Goal: Task Accomplishment & Management: Use online tool/utility

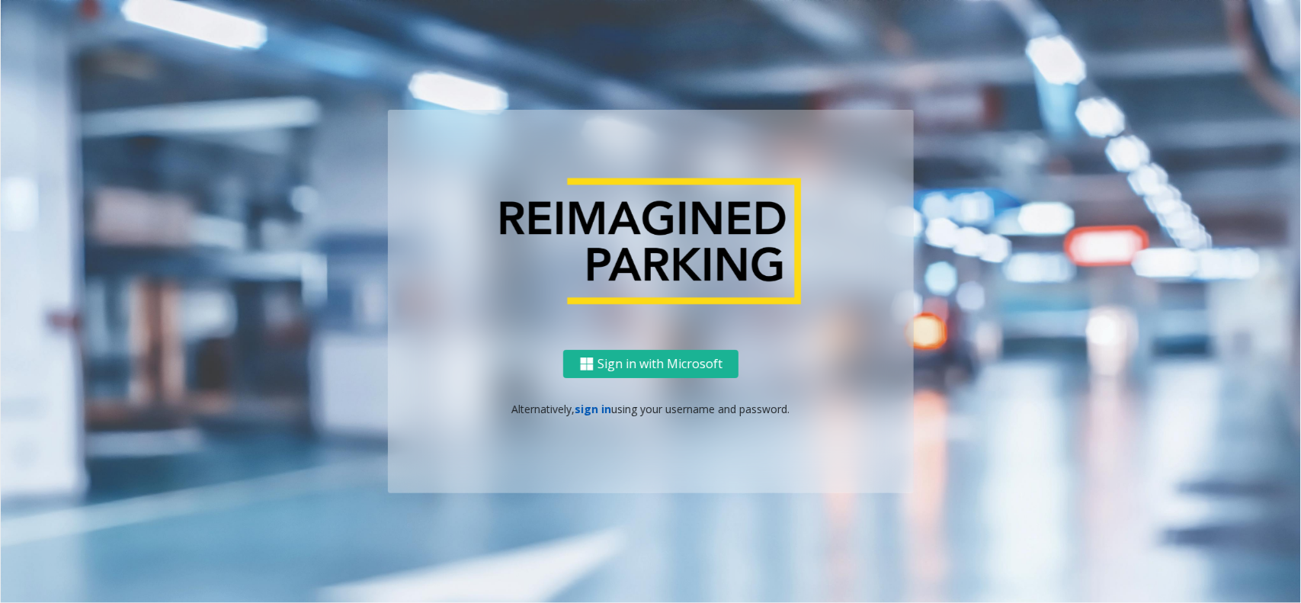
drag, startPoint x: 0, startPoint y: 0, endPoint x: 581, endPoint y: 410, distance: 711.4
click at [581, 410] on link "sign in" at bounding box center [593, 409] width 37 height 14
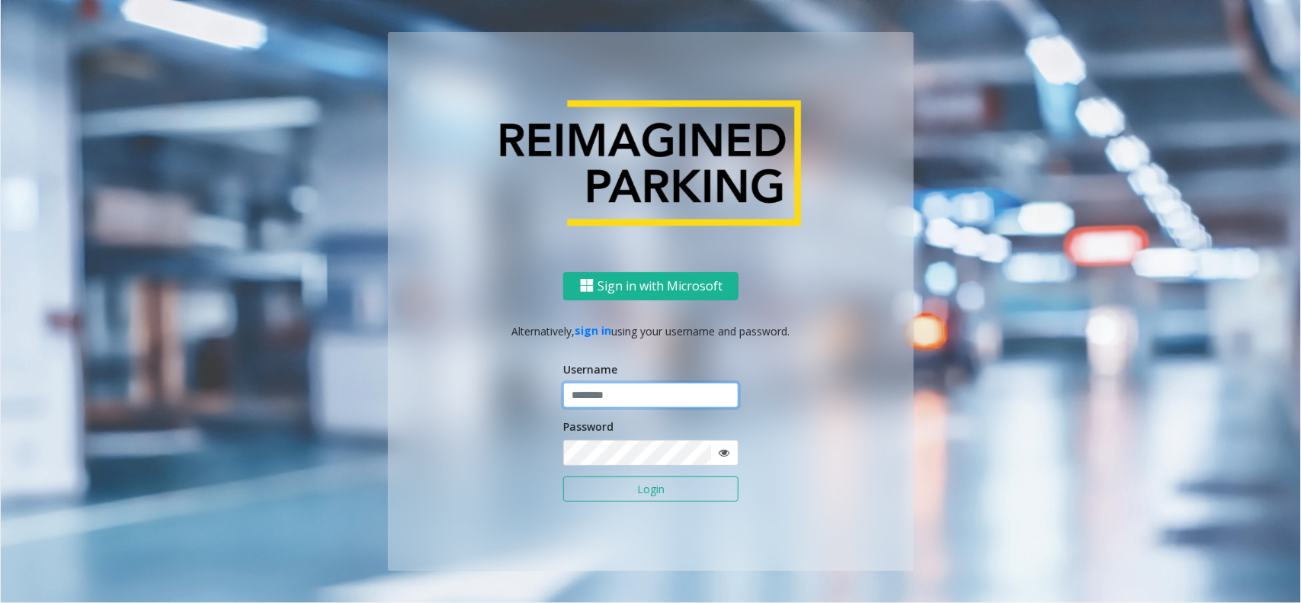
drag, startPoint x: 581, startPoint y: 410, endPoint x: 597, endPoint y: 395, distance: 21.6
click at [596, 395] on input "text" at bounding box center [650, 395] width 175 height 26
type input "**********"
click at [629, 489] on button "Login" at bounding box center [650, 489] width 175 height 26
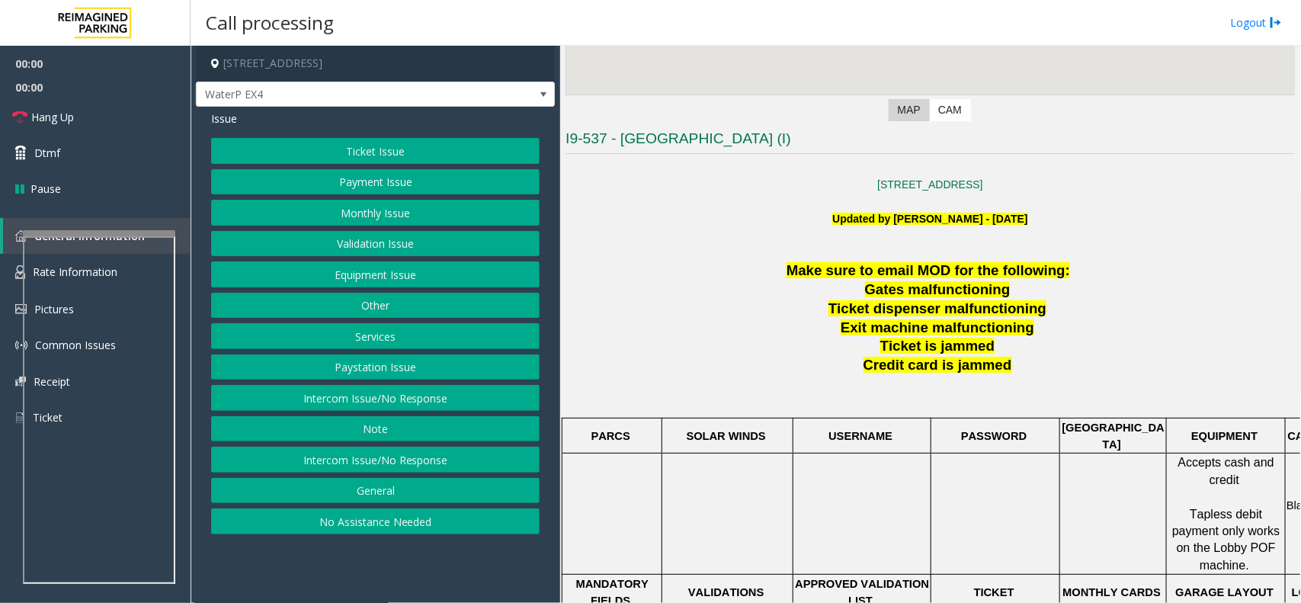
scroll to position [381, 0]
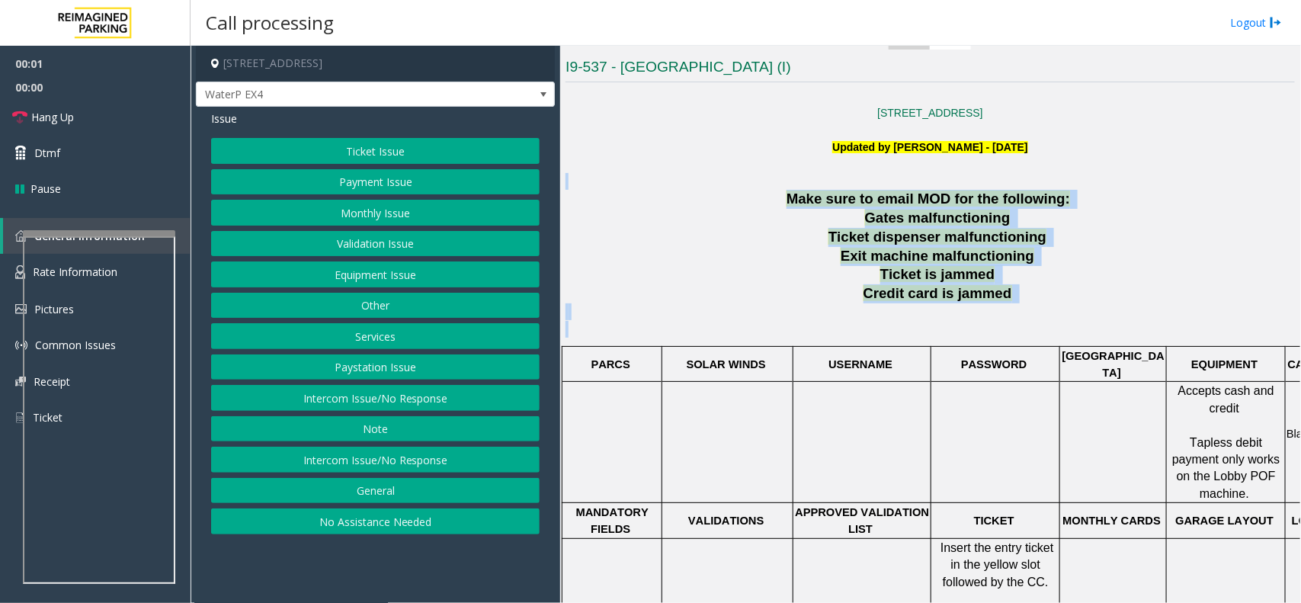
drag, startPoint x: 754, startPoint y: 185, endPoint x: 1106, endPoint y: 343, distance: 385.0
click at [1106, 343] on div "[STREET_ADDRESS] Updated by [PERSON_NAME] - [DATE] Make sure to email MOD for t…" at bounding box center [929, 549] width 729 height 923
click at [1083, 325] on p at bounding box center [929, 320] width 729 height 34
drag, startPoint x: 1083, startPoint y: 325, endPoint x: 797, endPoint y: 162, distance: 329.0
click at [797, 162] on div "[STREET_ADDRESS] Updated by [PERSON_NAME] - [DATE] Make sure to email MOD for t…" at bounding box center [929, 549] width 729 height 923
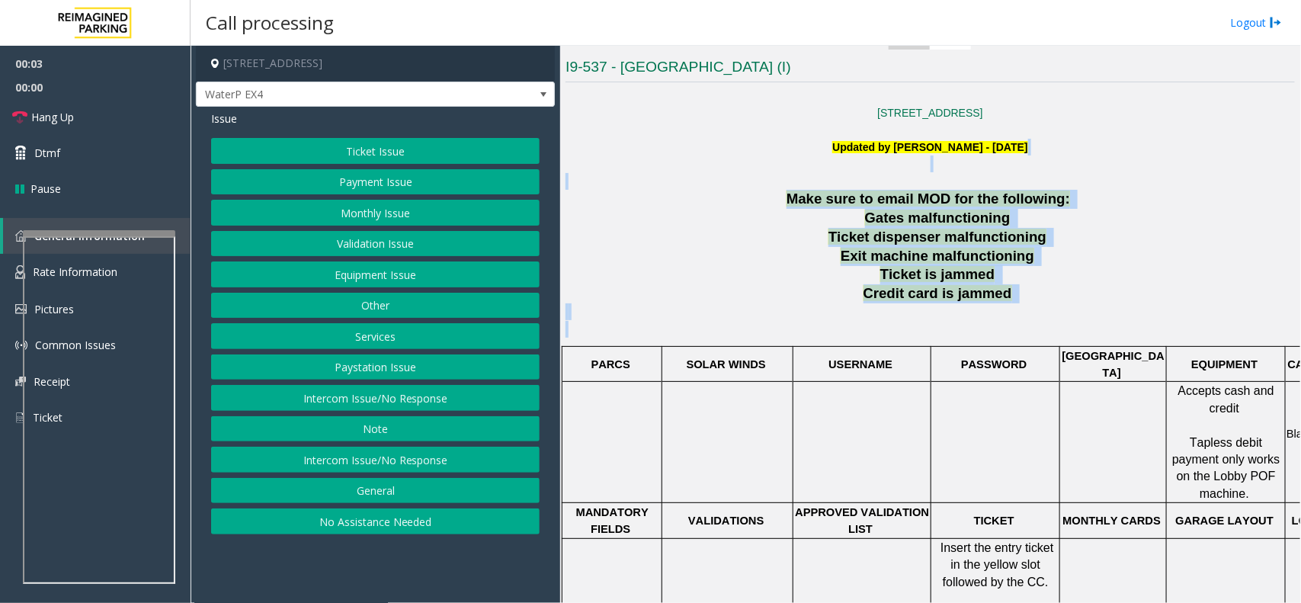
click at [770, 187] on p at bounding box center [929, 181] width 729 height 17
drag, startPoint x: 768, startPoint y: 181, endPoint x: 1016, endPoint y: 295, distance: 272.7
click at [1016, 295] on div "[STREET_ADDRESS] Updated by [PERSON_NAME] - [DATE] Make sure to email MOD for t…" at bounding box center [929, 549] width 729 height 923
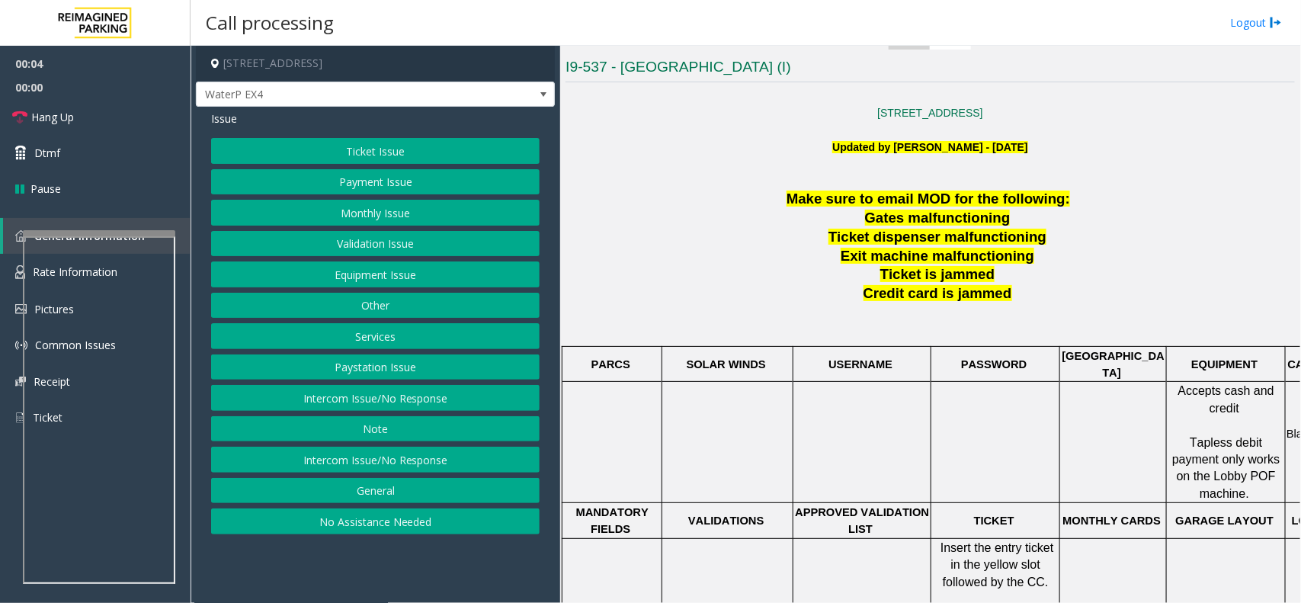
click at [1016, 325] on p at bounding box center [929, 320] width 729 height 34
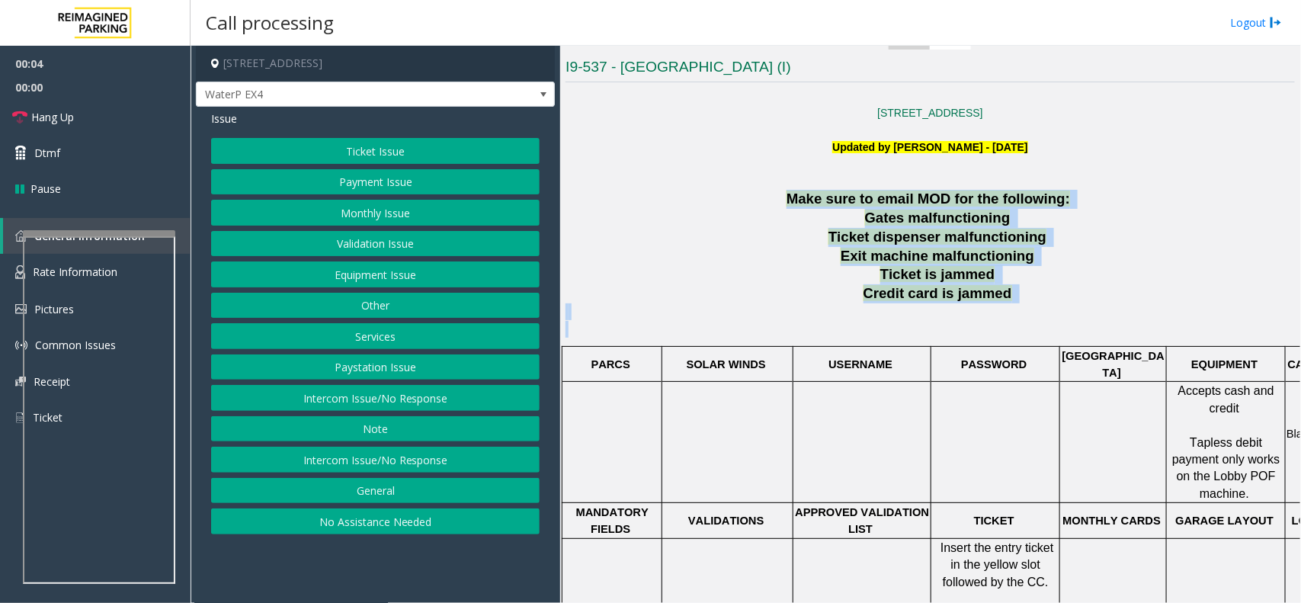
drag, startPoint x: 1016, startPoint y: 325, endPoint x: 739, endPoint y: 202, distance: 302.6
click at [739, 202] on div "Make sure to email MOD for the following: Gates malfunctioning Ticket dispenser…" at bounding box center [929, 600] width 729 height 821
click at [739, 202] on p "Make sure to email MOD for the following:" at bounding box center [929, 199] width 729 height 19
drag, startPoint x: 764, startPoint y: 184, endPoint x: 1004, endPoint y: 284, distance: 260.2
click at [1004, 284] on div "[STREET_ADDRESS] Updated by [PERSON_NAME] - [DATE] Make sure to email MOD for t…" at bounding box center [929, 549] width 729 height 923
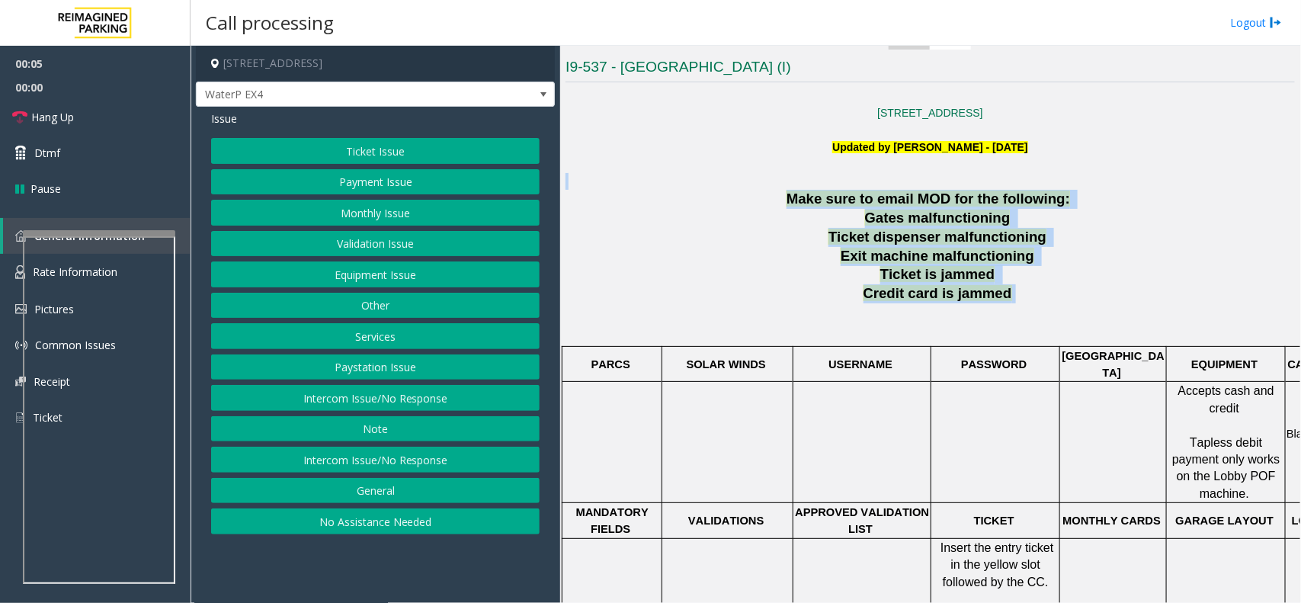
click at [1016, 302] on p "Credit card is jammed" at bounding box center [939, 293] width 711 height 19
drag, startPoint x: 991, startPoint y: 294, endPoint x: 747, endPoint y: 188, distance: 265.1
click at [747, 188] on div "[STREET_ADDRESS] Updated by [PERSON_NAME] - [DATE] Make sure to email MOD for t…" at bounding box center [929, 549] width 729 height 923
click at [760, 181] on p at bounding box center [929, 181] width 729 height 17
drag, startPoint x: 816, startPoint y: 208, endPoint x: 1042, endPoint y: 309, distance: 247.3
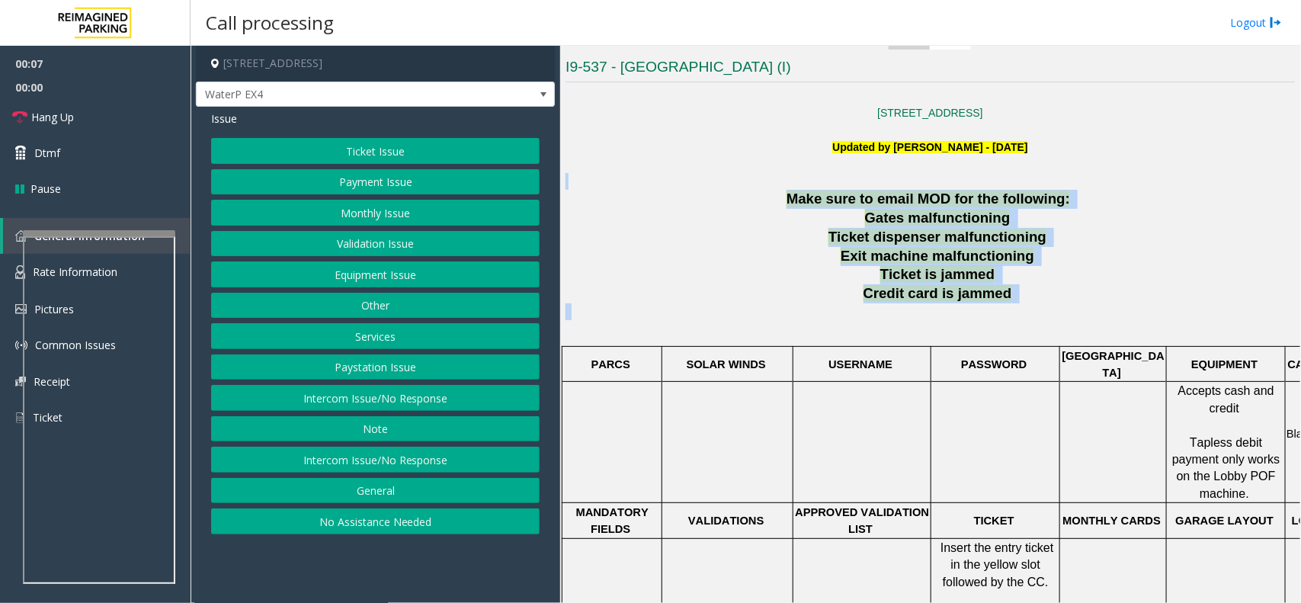
click at [1042, 309] on div "[STREET_ADDRESS] Updated by [PERSON_NAME] - [DATE] Make sure to email MOD for t…" at bounding box center [929, 549] width 729 height 923
click at [1042, 314] on p at bounding box center [929, 320] width 729 height 34
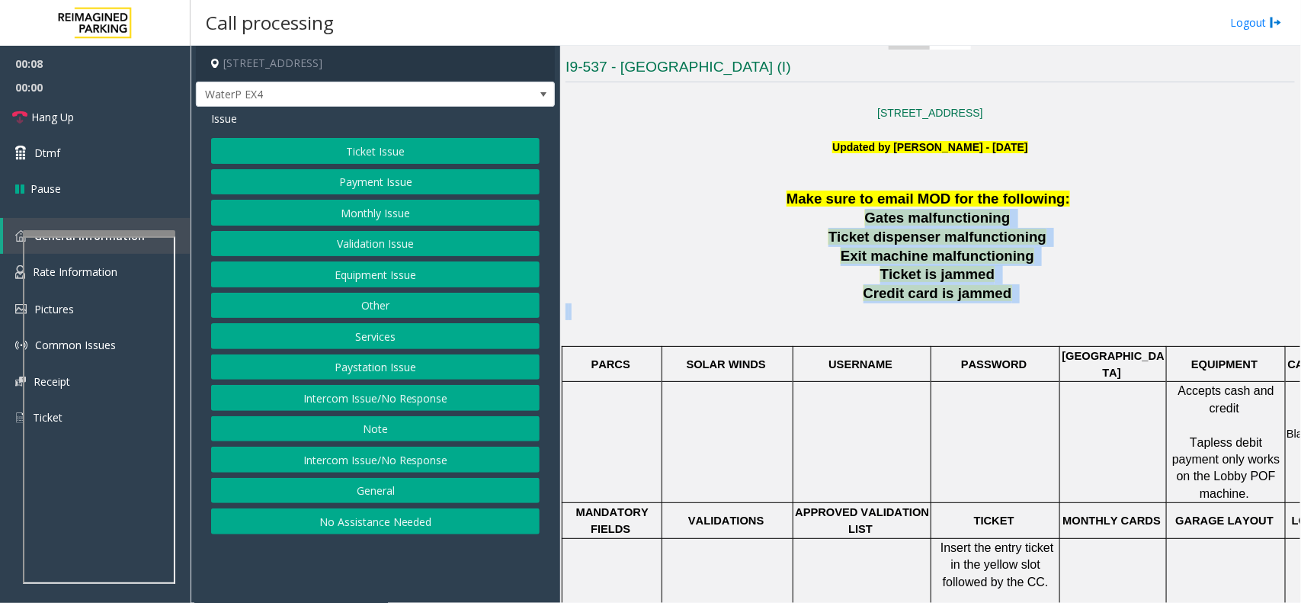
drag, startPoint x: 1042, startPoint y: 316, endPoint x: 800, endPoint y: 206, distance: 265.3
click at [821, 210] on div "Make sure to email MOD for the following: Gates malfunctioning Ticket dispenser…" at bounding box center [929, 600] width 729 height 821
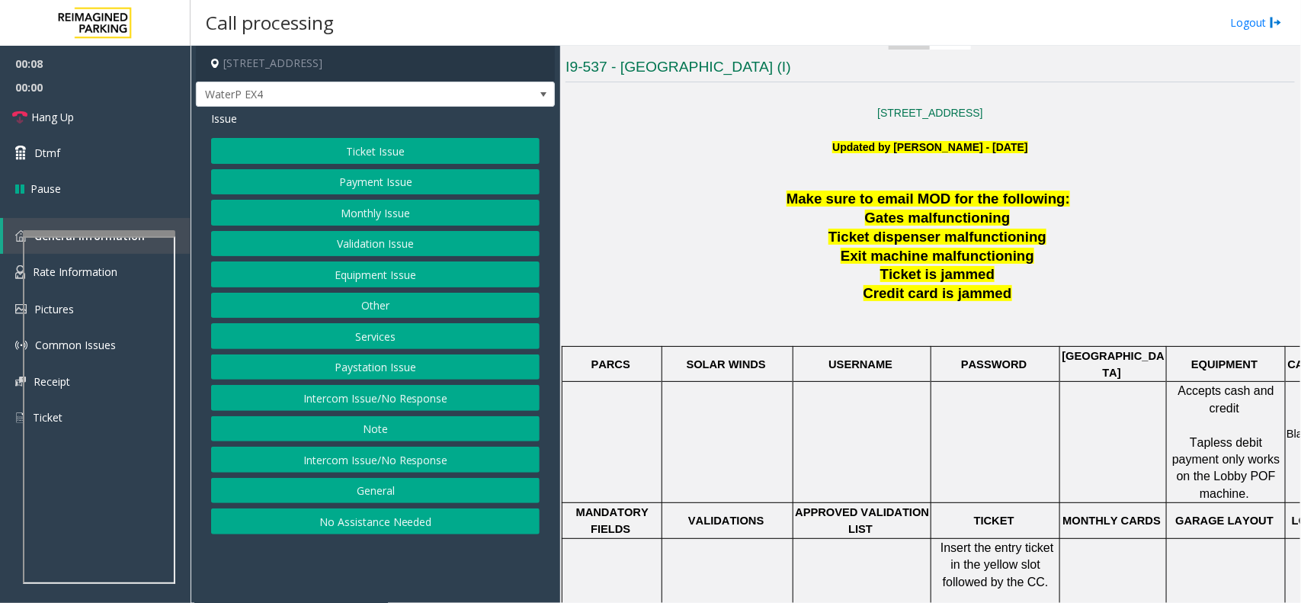
click at [747, 198] on p "Make sure to email MOD for the following:" at bounding box center [929, 199] width 729 height 19
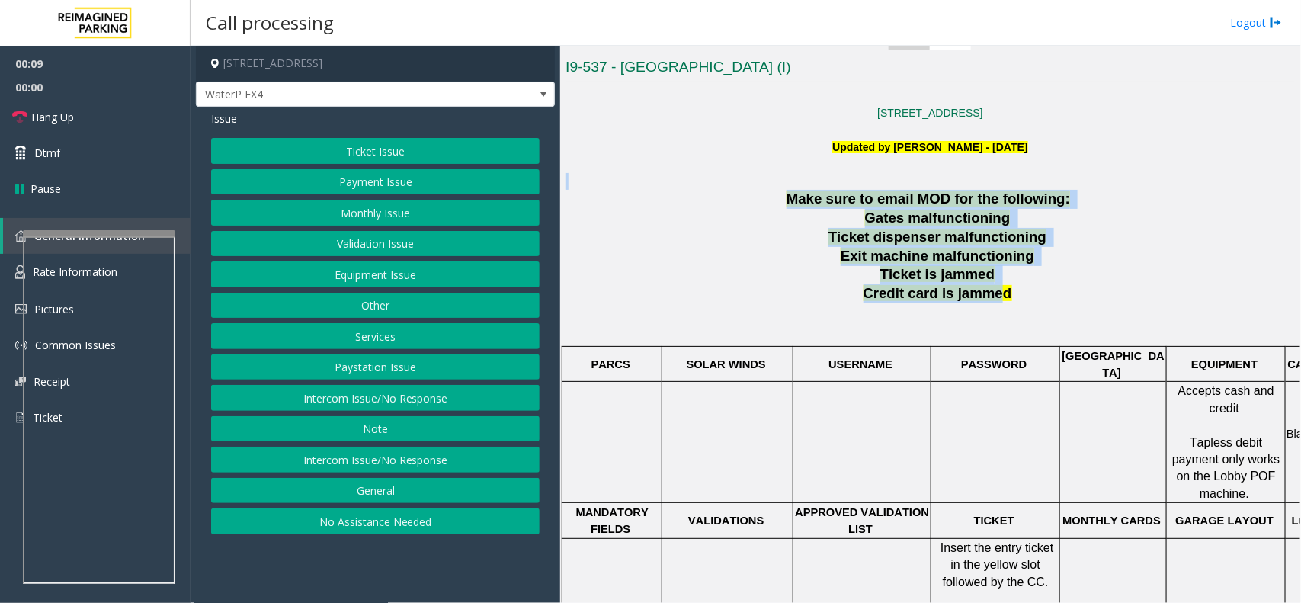
drag, startPoint x: 751, startPoint y: 188, endPoint x: 987, endPoint y: 293, distance: 257.9
click at [987, 293] on div "[STREET_ADDRESS] Updated by [PERSON_NAME] - [DATE] Make sure to email MOD for t…" at bounding box center [929, 549] width 729 height 923
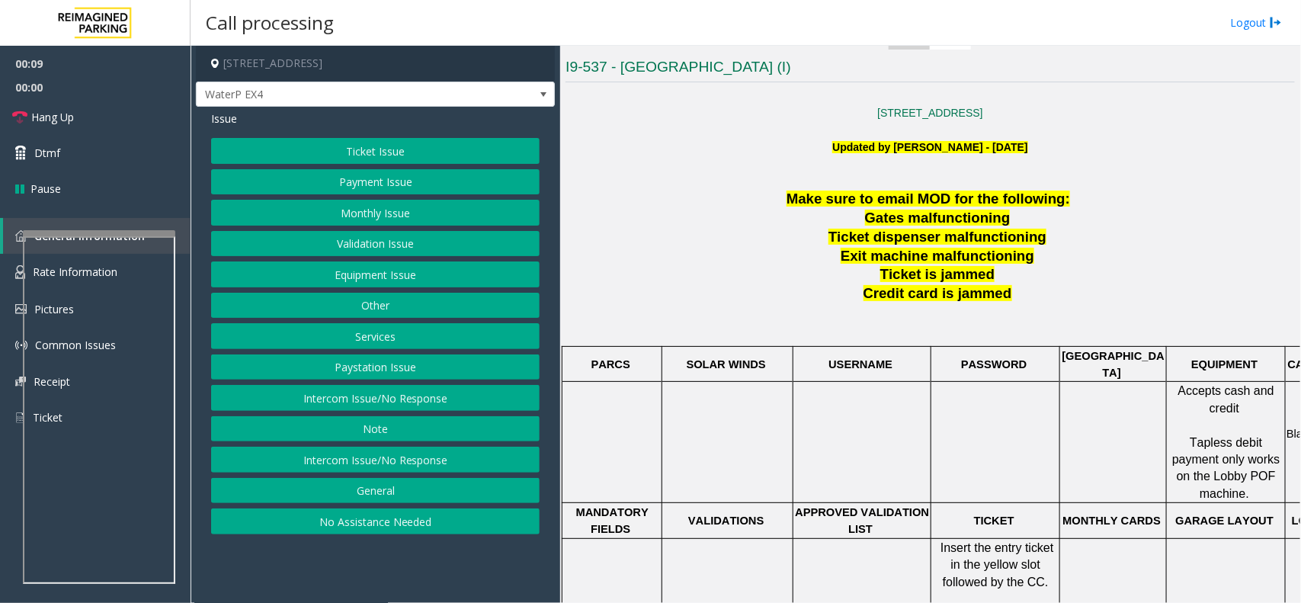
click at [1014, 303] on p at bounding box center [929, 320] width 729 height 34
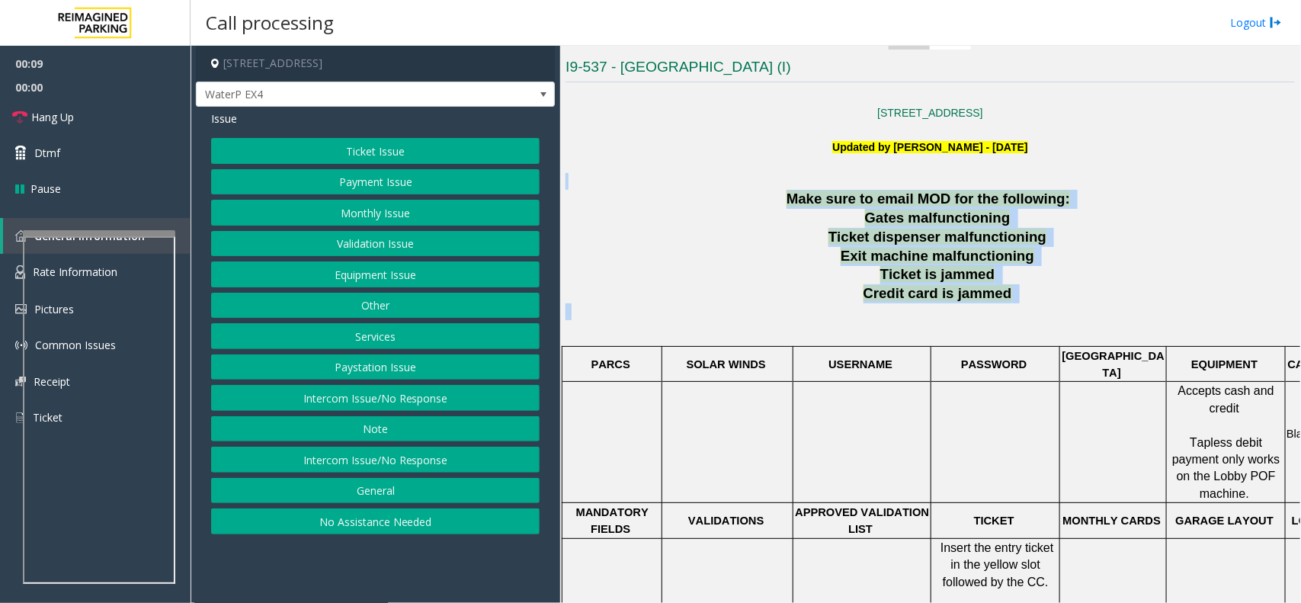
drag, startPoint x: 1014, startPoint y: 303, endPoint x: 672, endPoint y: 188, distance: 360.9
click at [672, 188] on div "[STREET_ADDRESS] Updated by [PERSON_NAME] - [DATE] Make sure to email MOD for t…" at bounding box center [929, 549] width 729 height 923
click at [672, 188] on p at bounding box center [929, 181] width 729 height 17
drag, startPoint x: 732, startPoint y: 165, endPoint x: 1007, endPoint y: 358, distance: 335.3
click at [1007, 358] on div "[STREET_ADDRESS] Updated by [PERSON_NAME] - [DATE] Make sure to email MOD for t…" at bounding box center [929, 549] width 729 height 923
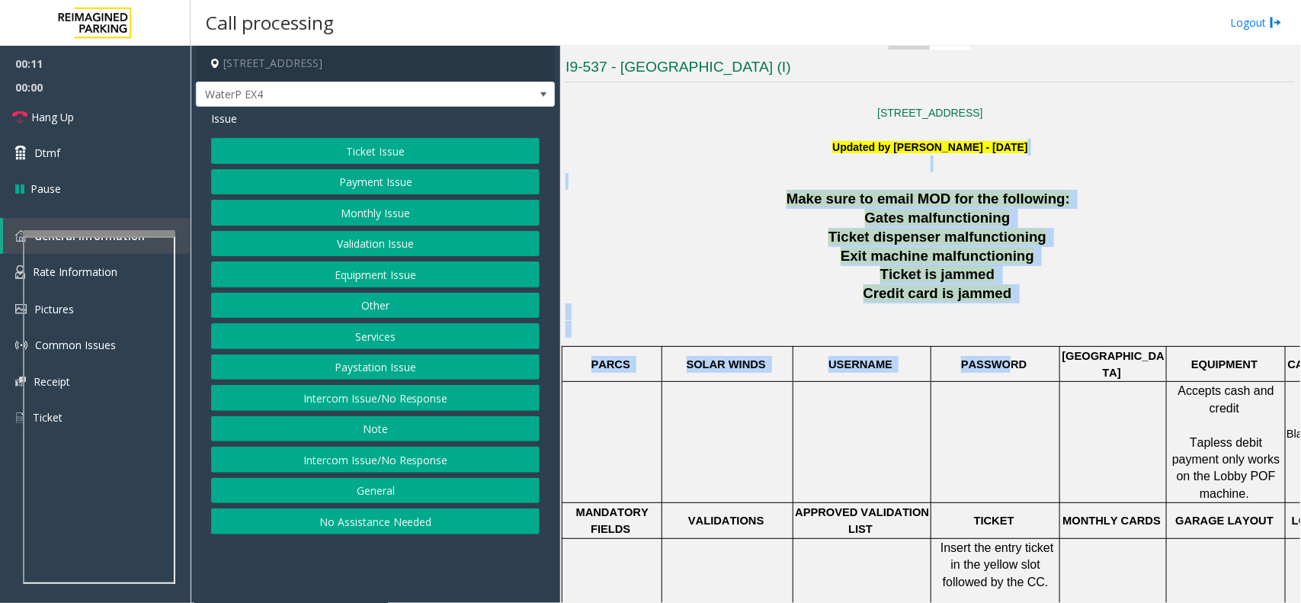
click at [1007, 311] on p at bounding box center [929, 320] width 729 height 34
drag, startPoint x: 1023, startPoint y: 311, endPoint x: 709, endPoint y: 192, distance: 336.4
click at [709, 192] on div "Make sure to email MOD for the following: Gates malfunctioning Ticket dispenser…" at bounding box center [929, 600] width 729 height 821
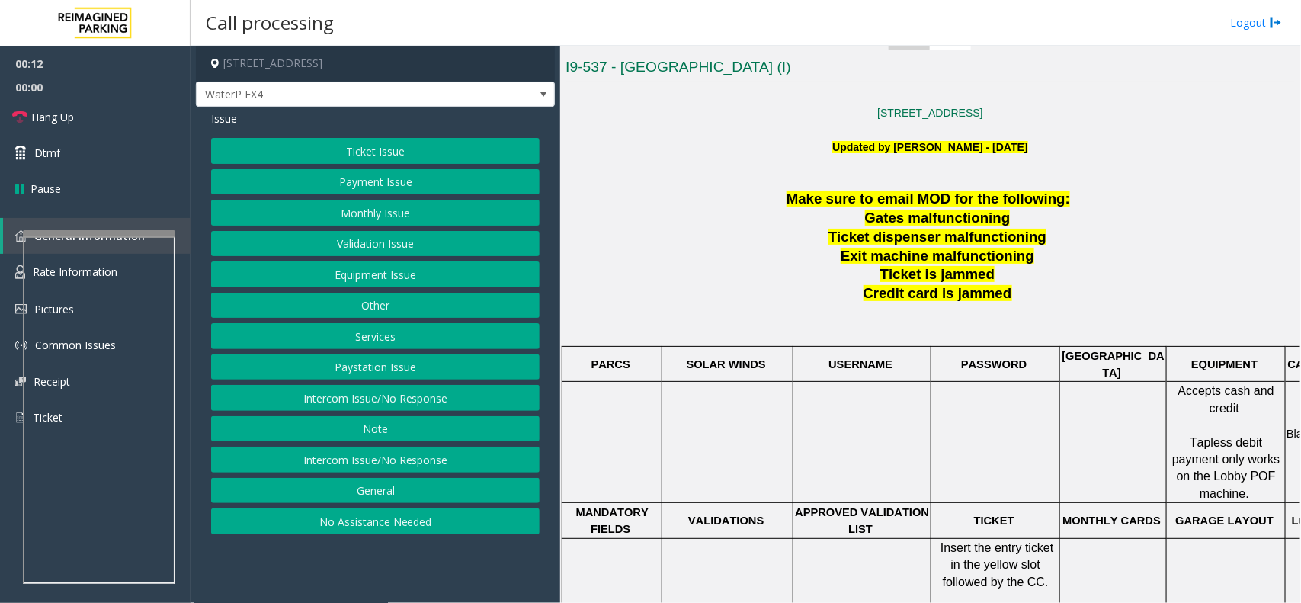
click at [747, 188] on p at bounding box center [929, 181] width 729 height 17
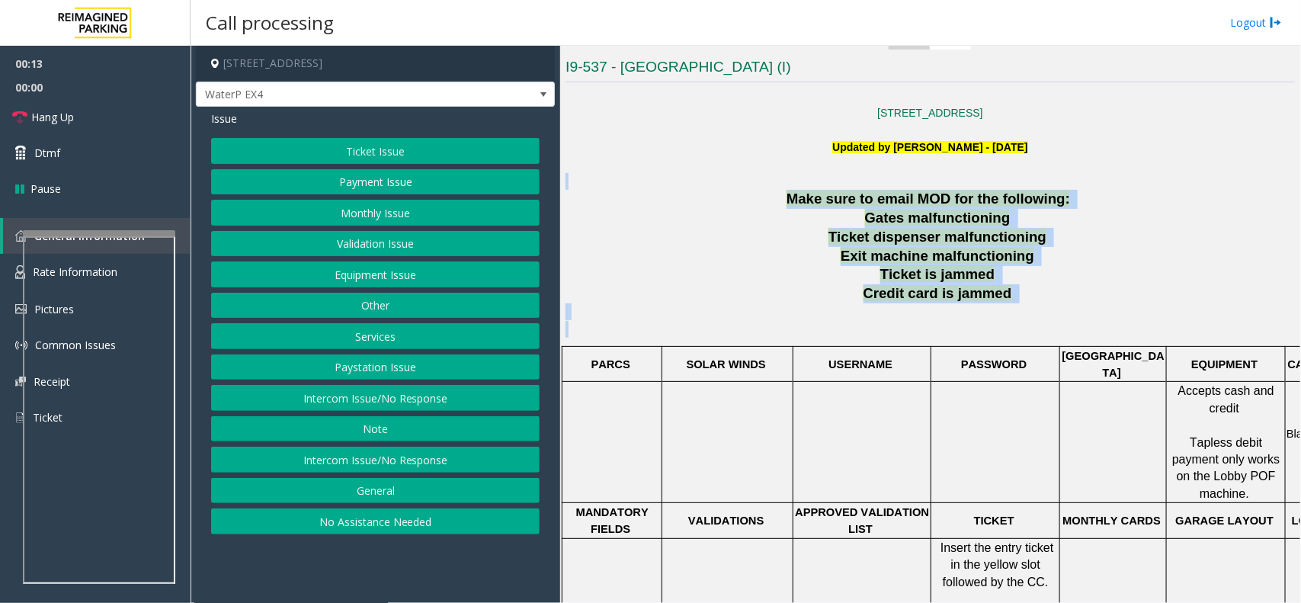
drag, startPoint x: 783, startPoint y: 179, endPoint x: 992, endPoint y: 343, distance: 266.0
click at [992, 343] on div "[STREET_ADDRESS] Updated by [PERSON_NAME] - [DATE] Make sure to email MOD for t…" at bounding box center [929, 549] width 729 height 923
click at [999, 341] on div "Make sure to email MOD for the following: Gates malfunctioning Ticket dispenser…" at bounding box center [929, 600] width 729 height 821
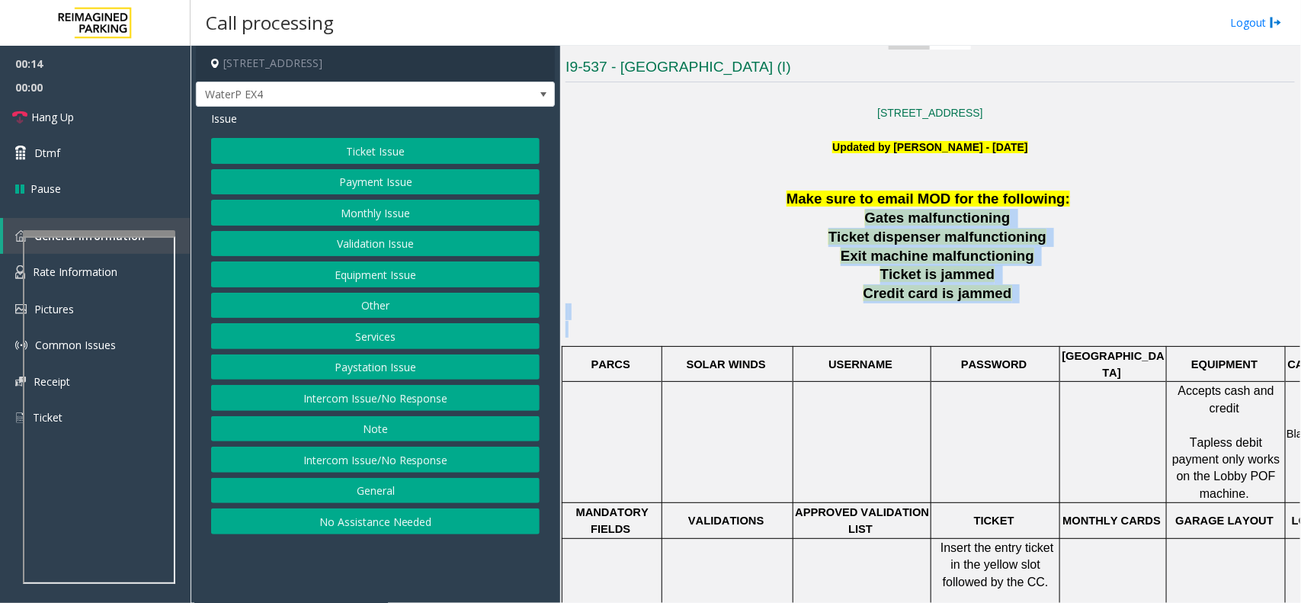
drag, startPoint x: 1019, startPoint y: 322, endPoint x: 789, endPoint y: 214, distance: 254.3
click at [789, 214] on div "Make sure to email MOD for the following: Gates malfunctioning Ticket dispenser…" at bounding box center [929, 600] width 729 height 821
click at [786, 214] on p "Gates malfunctioning" at bounding box center [939, 218] width 711 height 19
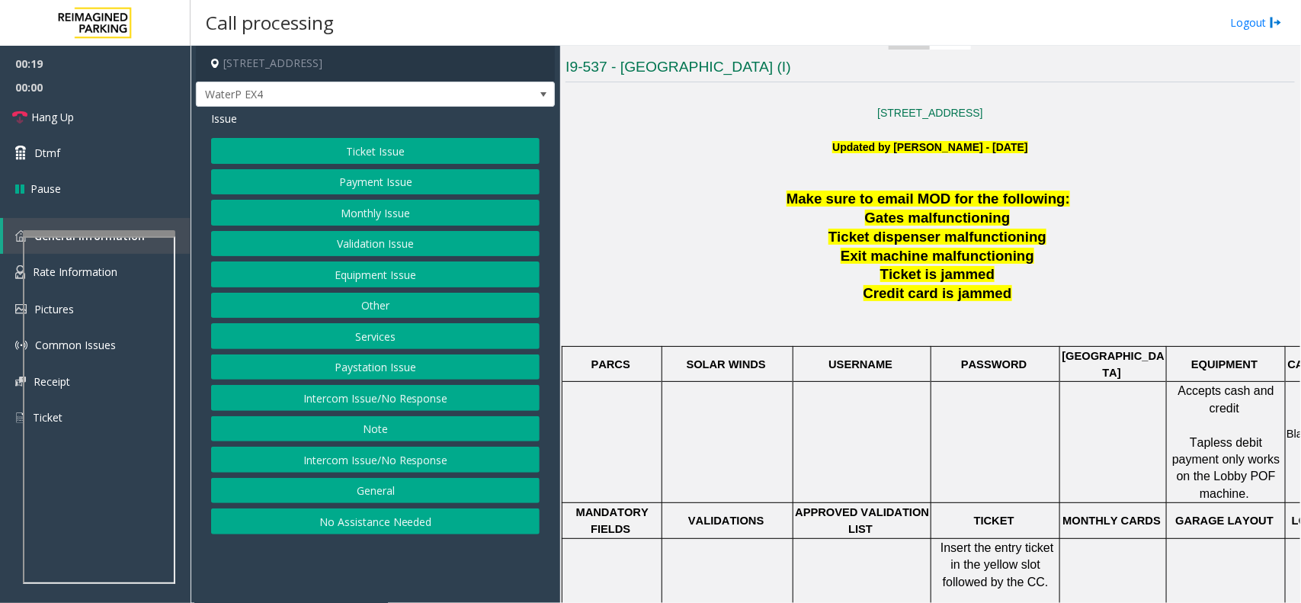
click at [375, 532] on button "No Assistance Needed" at bounding box center [375, 521] width 328 height 26
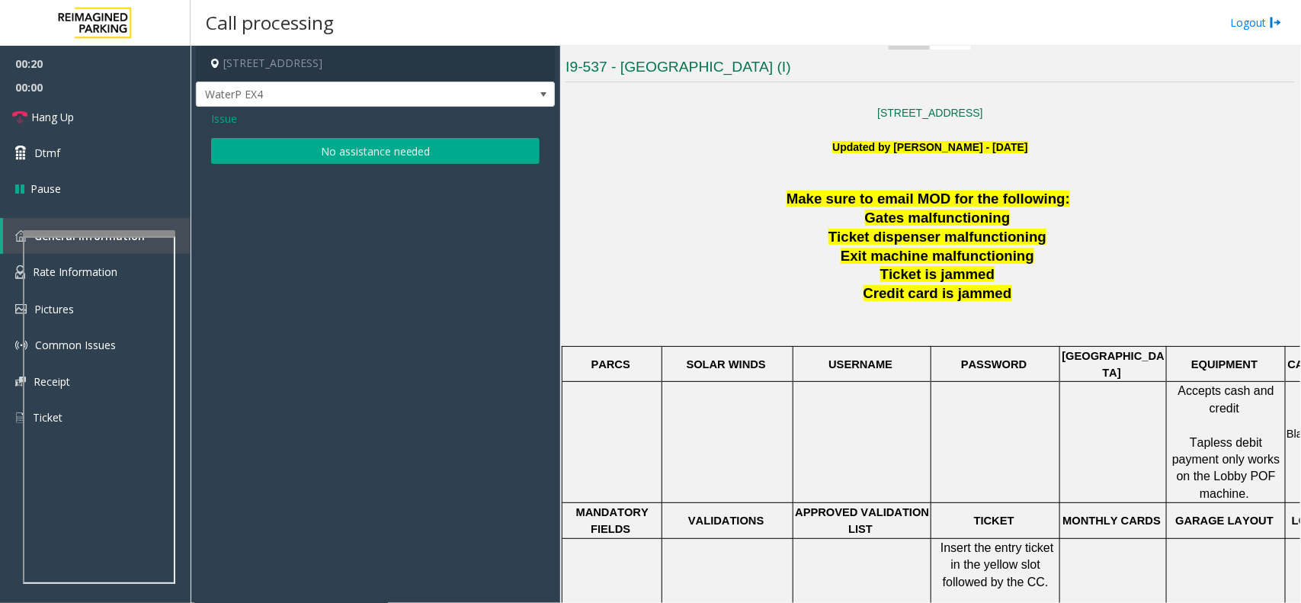
click at [366, 158] on button "No assistance needed" at bounding box center [375, 151] width 328 height 26
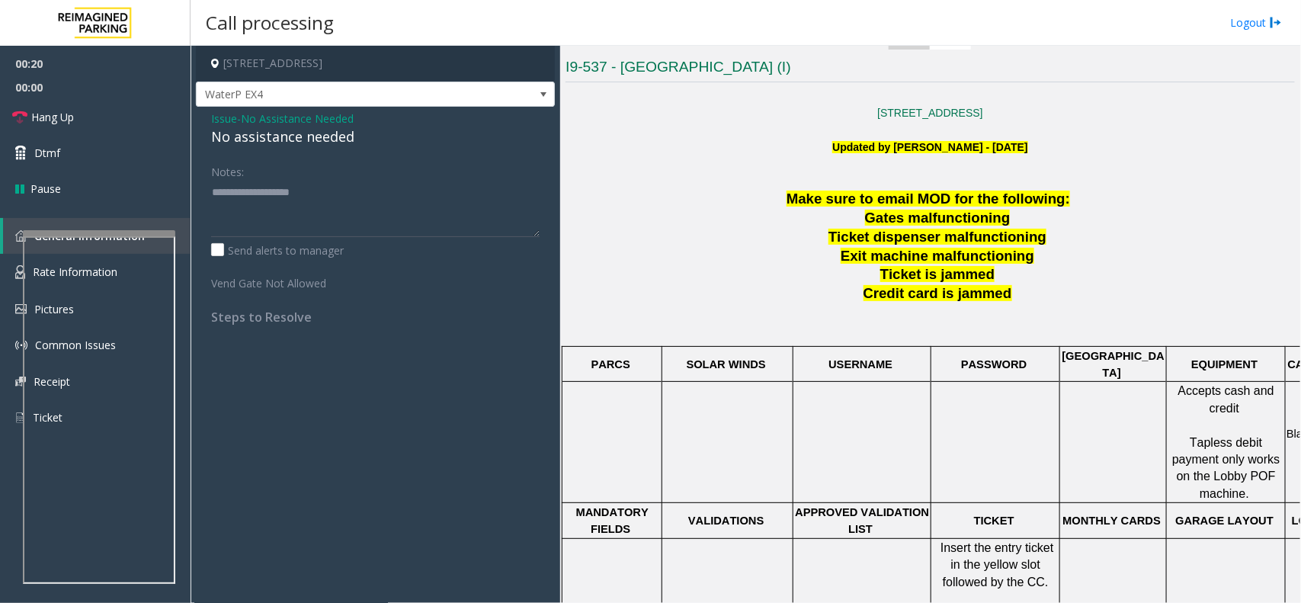
click at [328, 142] on div "No assistance needed" at bounding box center [375, 136] width 328 height 21
drag, startPoint x: 335, startPoint y: 189, endPoint x: 335, endPoint y: 203, distance: 14.5
click at [335, 203] on div "Issue - No Assistance Needed No assistance needed Notes: Send alerts to manager…" at bounding box center [375, 223] width 359 height 233
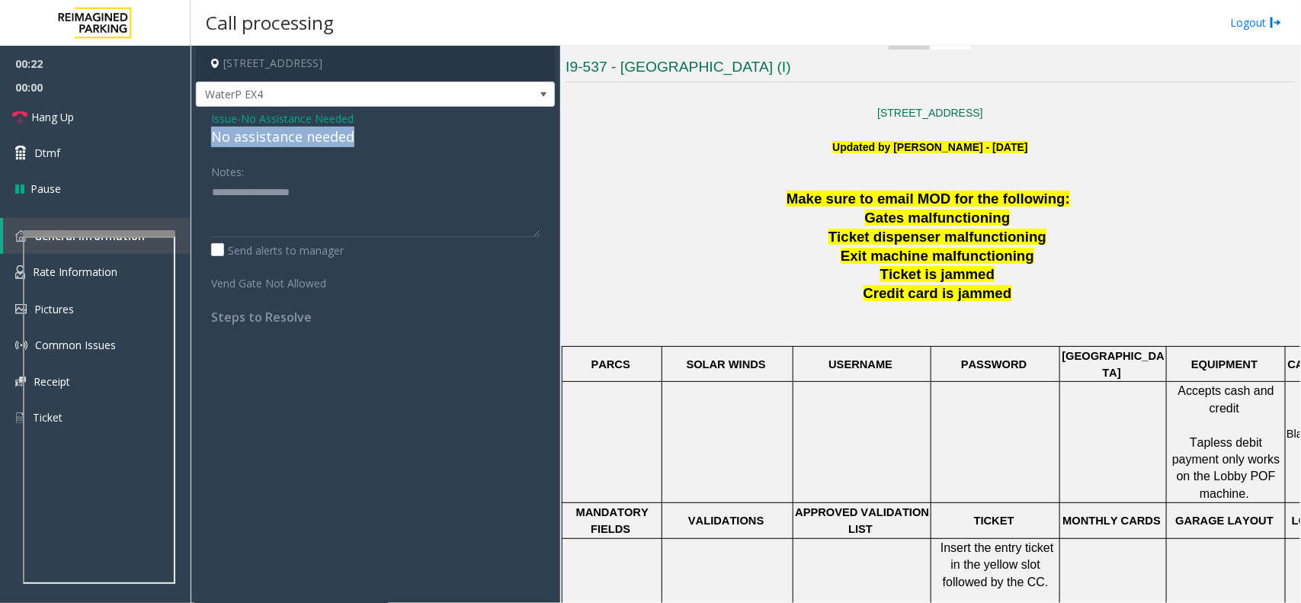
click at [336, 135] on div "No assistance needed" at bounding box center [375, 136] width 328 height 21
click at [146, 122] on link "Hang Up" at bounding box center [95, 117] width 190 height 36
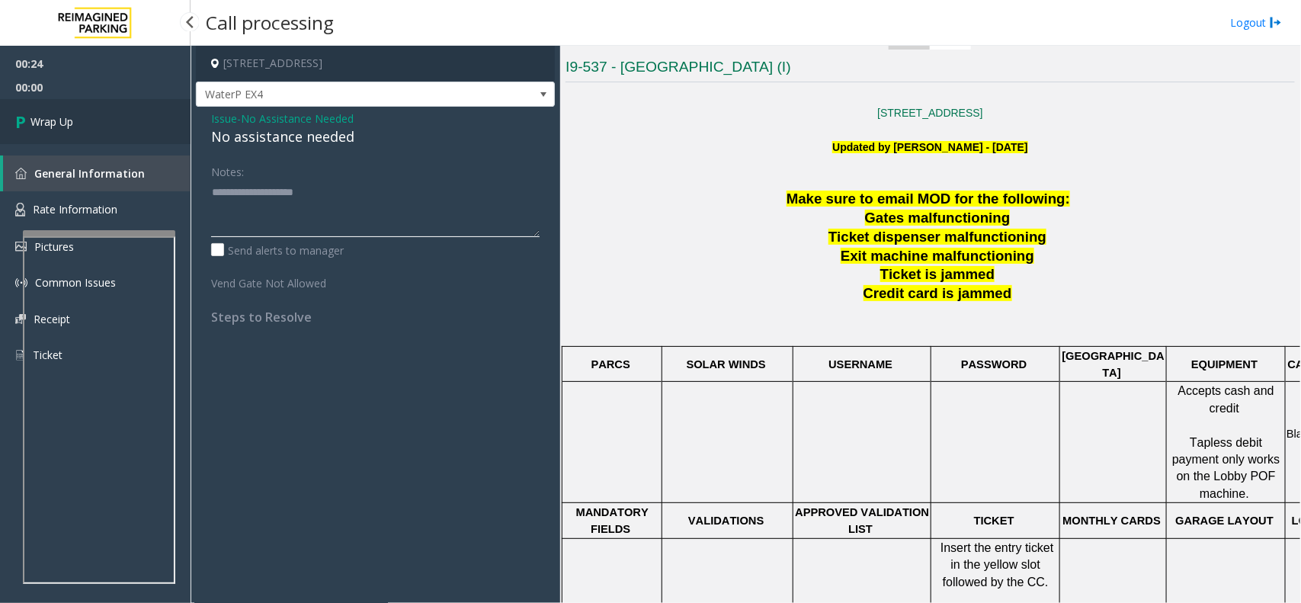
type textarea "**********"
click at [104, 128] on link "Wrap Up" at bounding box center [95, 121] width 190 height 45
